Goal: Task Accomplishment & Management: Use online tool/utility

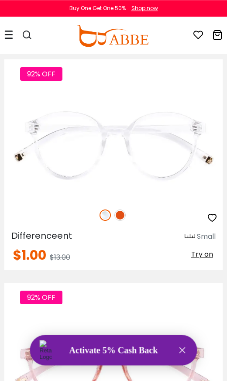
scroll to position [2086, 0]
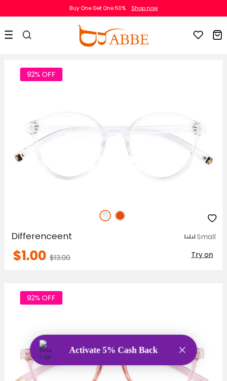
click at [121, 211] on img at bounding box center [119, 215] width 11 height 11
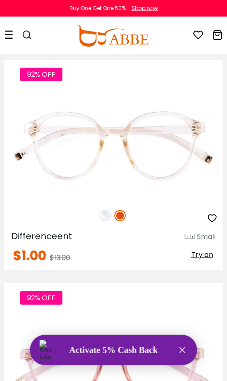
click at [121, 212] on img at bounding box center [119, 215] width 11 height 11
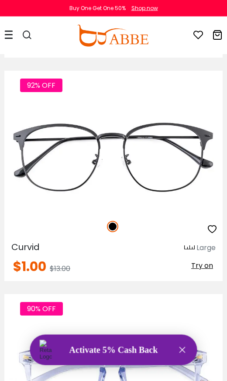
scroll to position [3414, 0]
click at [201, 262] on span "Try on" at bounding box center [202, 265] width 22 height 10
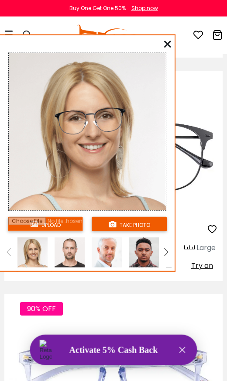
click at [65, 223] on input "file" at bounding box center [45, 224] width 75 height 14
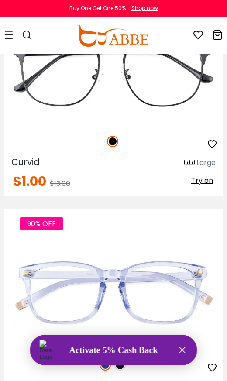
click at [204, 182] on span "Try on" at bounding box center [202, 180] width 22 height 10
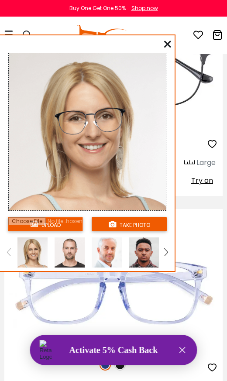
click at [65, 220] on input "file" at bounding box center [45, 224] width 75 height 14
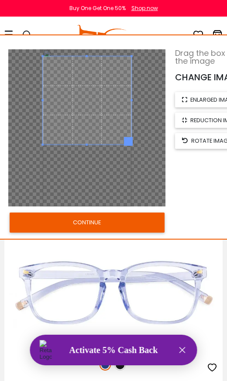
click at [139, 221] on button "CONTINUE" at bounding box center [87, 222] width 155 height 20
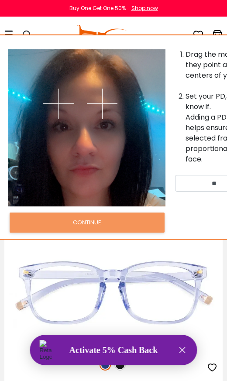
scroll to position [3499, 0]
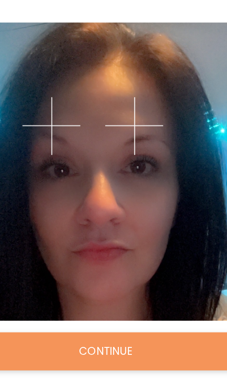
click at [87, 89] on img at bounding box center [102, 104] width 31 height 31
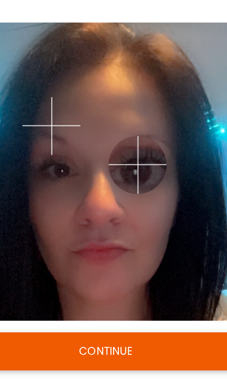
click at [89, 109] on img at bounding box center [104, 124] width 31 height 31
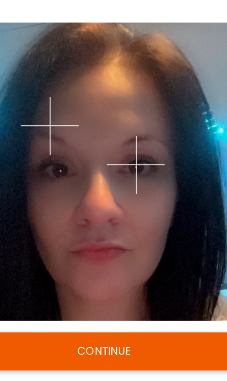
click at [43, 89] on img at bounding box center [58, 104] width 31 height 31
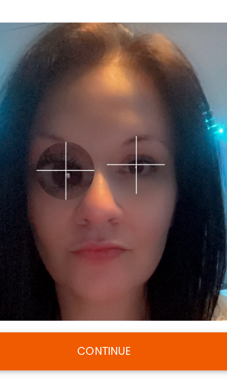
click at [51, 112] on img at bounding box center [66, 127] width 31 height 31
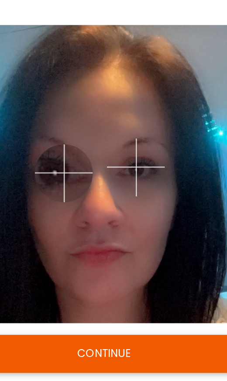
click at [51, 112] on img at bounding box center [66, 127] width 31 height 31
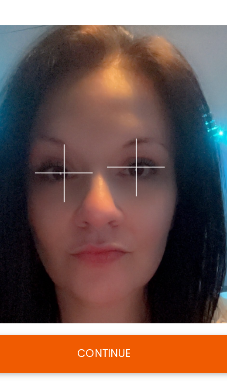
click at [51, 112] on img at bounding box center [66, 127] width 31 height 31
click at [71, 212] on button "CONTINUE" at bounding box center [87, 222] width 155 height 20
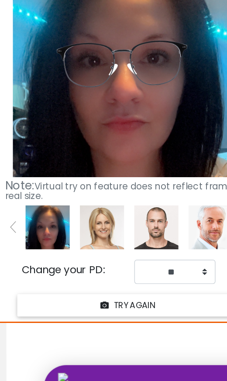
scroll to position [3522, 0]
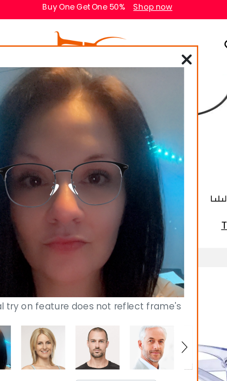
click at [164, 41] on icon at bounding box center [167, 44] width 7 height 7
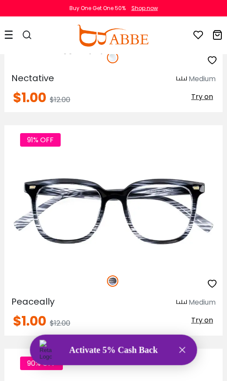
scroll to position [681, 0]
click at [212, 316] on span "Try on" at bounding box center [202, 320] width 22 height 10
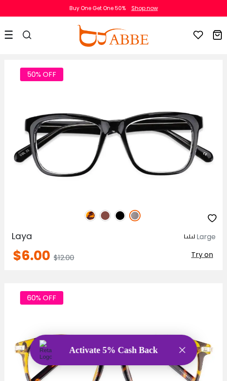
click at [118, 213] on img at bounding box center [119, 215] width 11 height 11
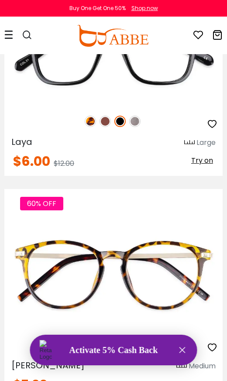
scroll to position [204, 0]
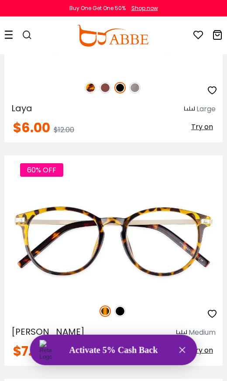
click at [123, 309] on img at bounding box center [119, 310] width 11 height 11
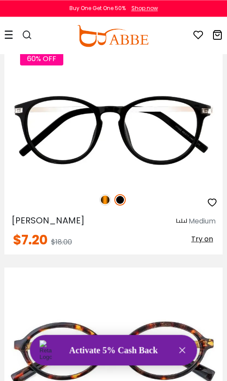
scroll to position [316, 0]
click at [208, 239] on span "Try on" at bounding box center [202, 239] width 22 height 10
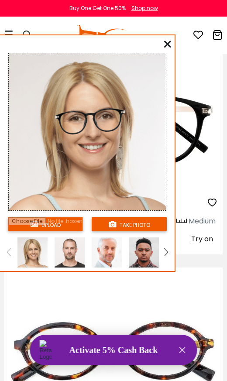
click at [60, 223] on input "file" at bounding box center [45, 224] width 75 height 14
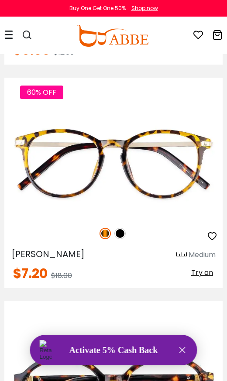
scroll to position [281, 0]
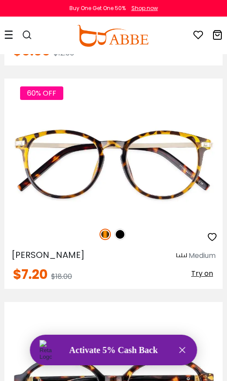
click at [124, 232] on img at bounding box center [119, 233] width 11 height 11
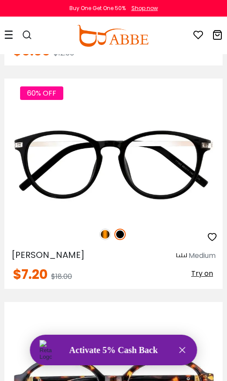
click at [209, 269] on span "Try on" at bounding box center [202, 273] width 22 height 10
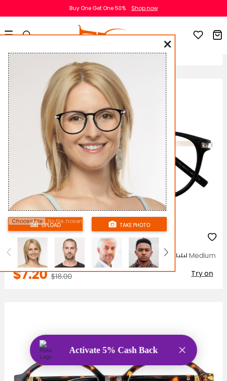
click at [70, 218] on input "file" at bounding box center [45, 224] width 75 height 14
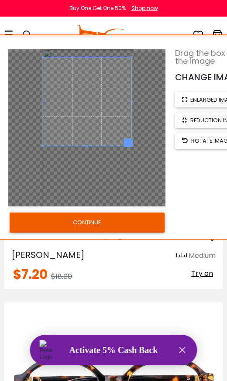
click at [112, 222] on button "CONTINUE" at bounding box center [87, 222] width 155 height 20
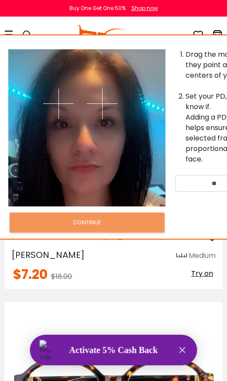
scroll to position [281, 0]
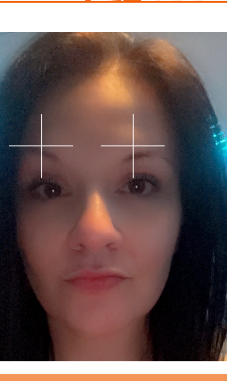
click at [87, 89] on img at bounding box center [102, 104] width 31 height 31
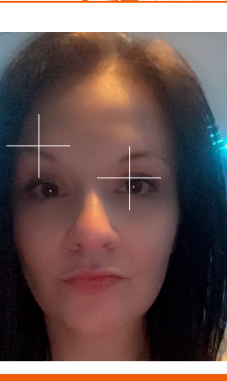
click at [86, 104] on img at bounding box center [101, 119] width 31 height 31
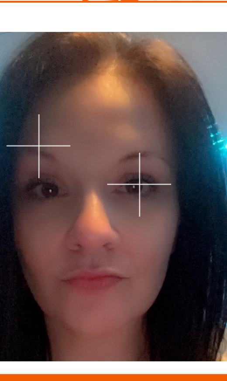
click at [91, 107] on img at bounding box center [106, 122] width 31 height 31
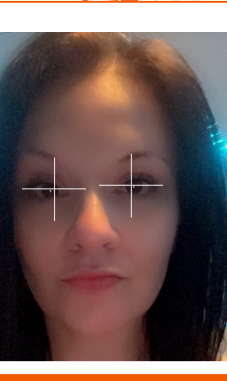
click at [51, 109] on img at bounding box center [66, 124] width 31 height 31
click at [76, 212] on button "CONTINUE" at bounding box center [87, 222] width 155 height 20
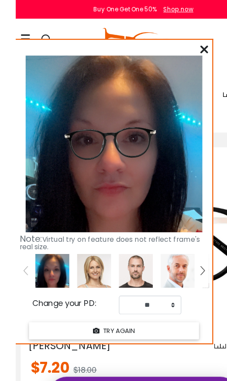
scroll to position [230, 0]
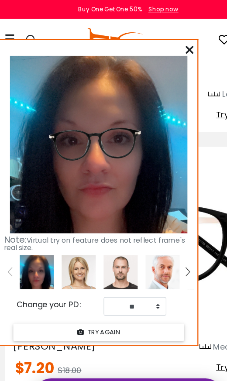
click at [163, 43] on div "Note: Virtual try on feature does not reflect frame's real size. Change your PD…" at bounding box center [87, 169] width 174 height 269
click at [167, 45] on icon at bounding box center [167, 44] width 7 height 7
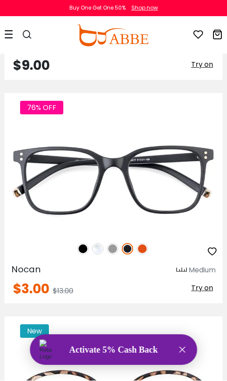
scroll to position [713, 0]
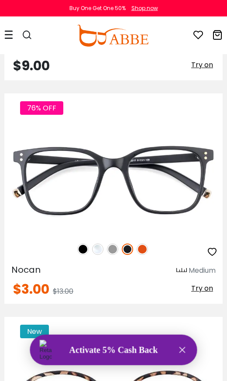
click at [204, 288] on span "Try on" at bounding box center [202, 288] width 22 height 10
